Goal: Task Accomplishment & Management: Use online tool/utility

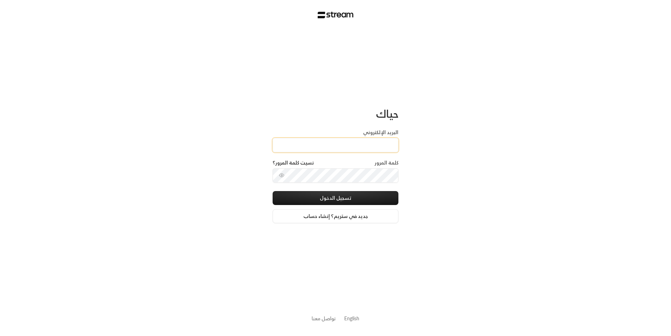
click at [367, 142] on input "البريد الإلكتروني" at bounding box center [335, 145] width 126 height 14
type input "[EMAIL_ADDRESS][DOMAIN_NAME]"
click at [360, 200] on button "تسجيل الدخول" at bounding box center [335, 198] width 126 height 14
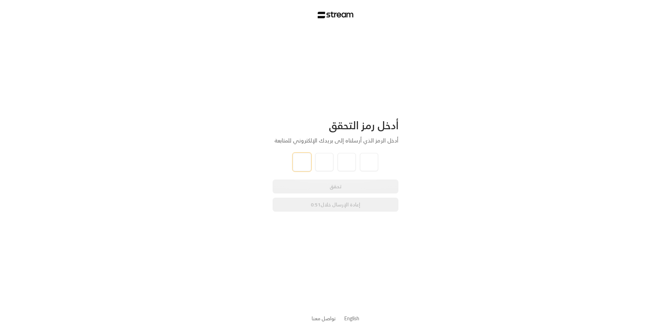
type input "2"
type input "0"
type input "6"
type input "7"
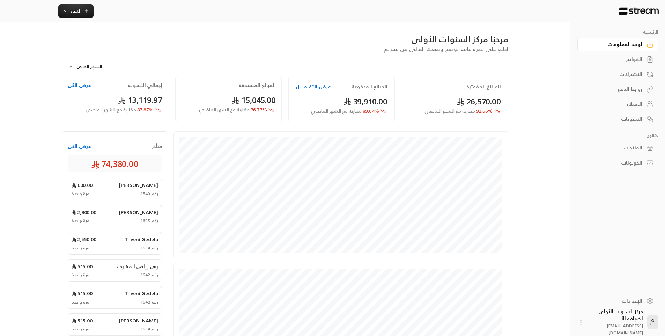
click at [623, 64] on link "الفواتير" at bounding box center [618, 60] width 81 height 14
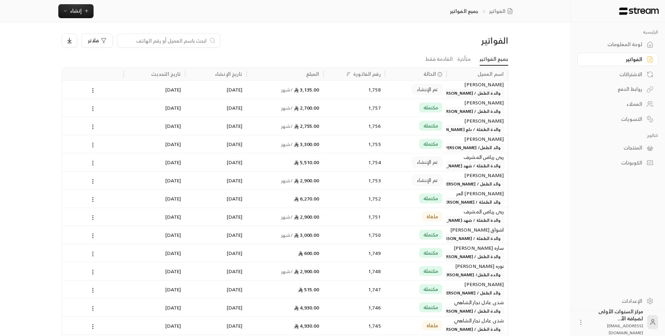
click at [620, 45] on div "لوحة المعلومات" at bounding box center [614, 44] width 56 height 7
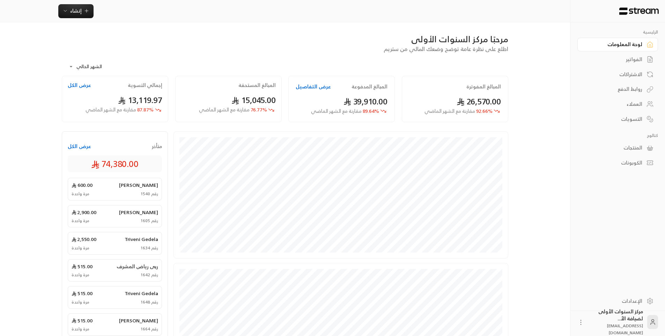
click at [620, 57] on div "الفواتير" at bounding box center [614, 59] width 56 height 7
